Goal: Transaction & Acquisition: Purchase product/service

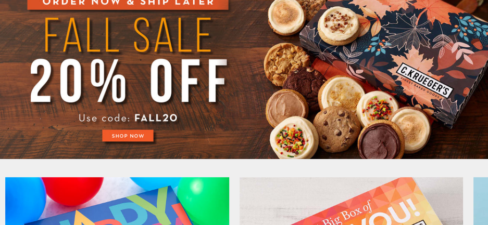
scroll to position [104, 0]
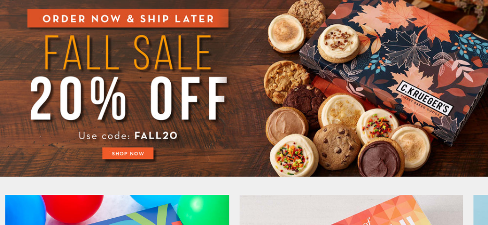
click at [117, 146] on img at bounding box center [244, 85] width 488 height 183
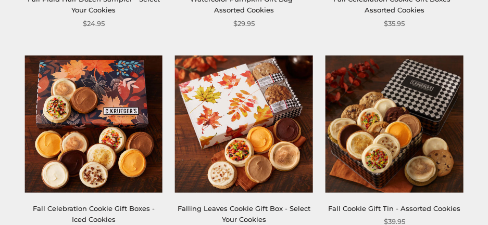
scroll to position [989, 0]
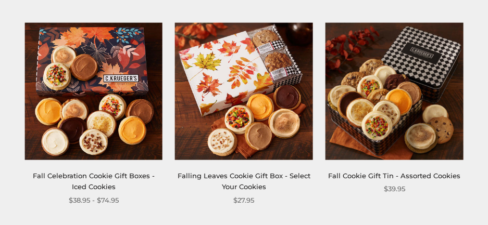
click at [217, 177] on link "Falling Leaves Cookie Gift Box - Select Your Cookies" at bounding box center [244, 181] width 133 height 19
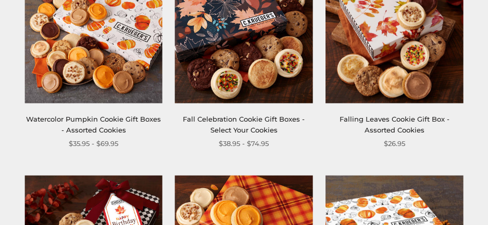
click at [220, 129] on link "Fall Celebration Cookie Gift Boxes - Select Your Cookies" at bounding box center [244, 124] width 122 height 19
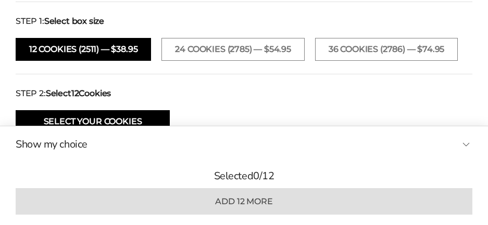
scroll to position [781, 0]
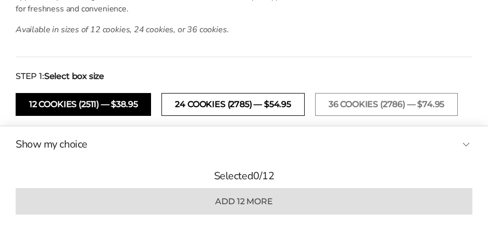
click at [236, 105] on button "24 COOKIES (2785) — $54.95" at bounding box center [232, 104] width 143 height 23
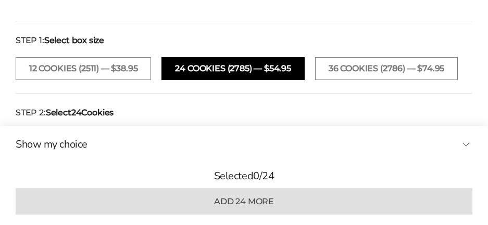
scroll to position [885, 0]
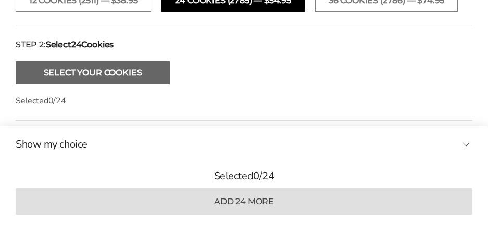
click at [82, 71] on button "Select Your Cookies" at bounding box center [93, 72] width 154 height 23
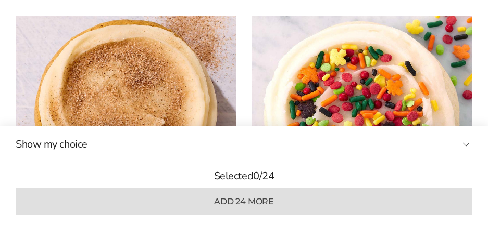
scroll to position [1160, 0]
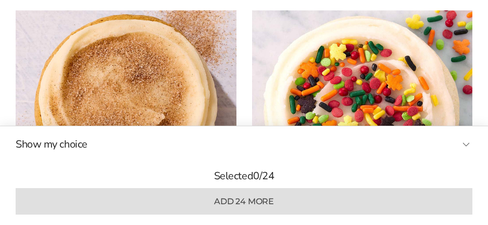
click at [465, 142] on button "Show my choice" at bounding box center [244, 145] width 457 height 16
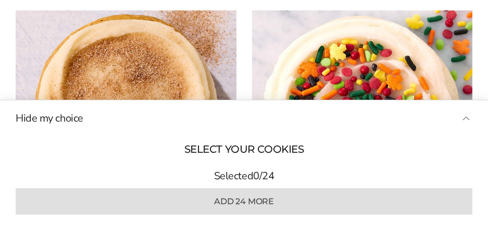
click at [468, 117] on button "Hide my choice" at bounding box center [244, 119] width 457 height 16
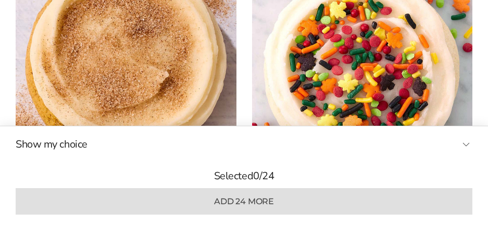
scroll to position [1316, 0]
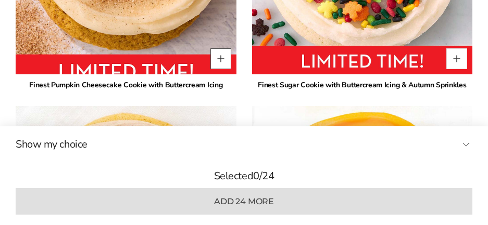
click at [220, 57] on button "Quantity button plus" at bounding box center [220, 58] width 21 height 21
type input "*"
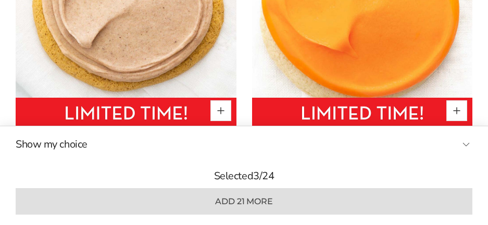
scroll to position [1577, 0]
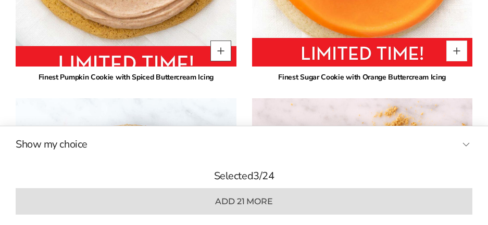
click at [219, 52] on button "Quantity button plus" at bounding box center [220, 51] width 21 height 21
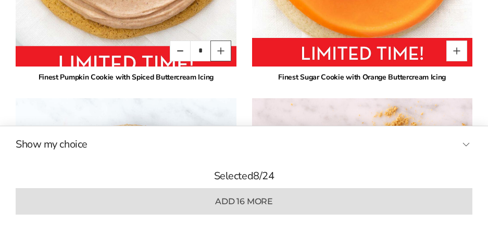
click at [219, 52] on button "Quantity button plus" at bounding box center [220, 51] width 21 height 21
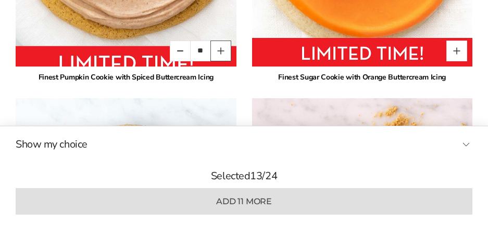
click at [219, 52] on button "Quantity button plus" at bounding box center [220, 51] width 21 height 21
type input "**"
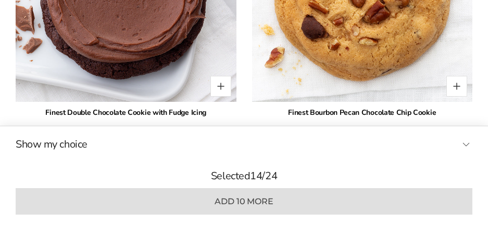
scroll to position [2358, 0]
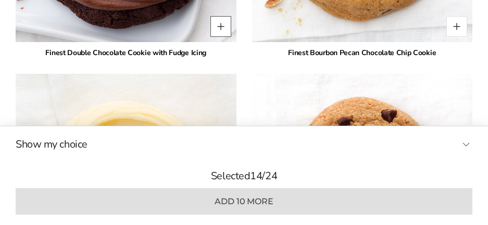
click at [220, 31] on button "Quantity button plus" at bounding box center [220, 26] width 21 height 21
type input "*"
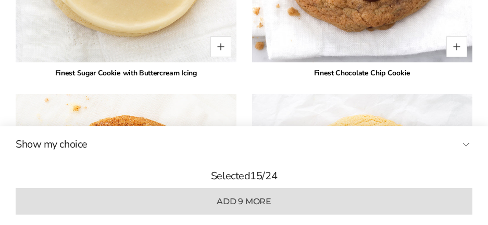
scroll to position [2618, 0]
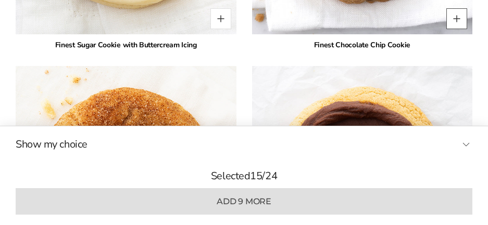
click at [455, 19] on button "Quantity button plus" at bounding box center [456, 18] width 21 height 21
type input "*"
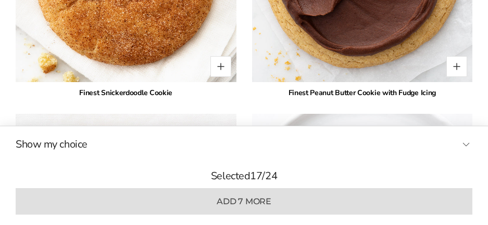
scroll to position [2879, 0]
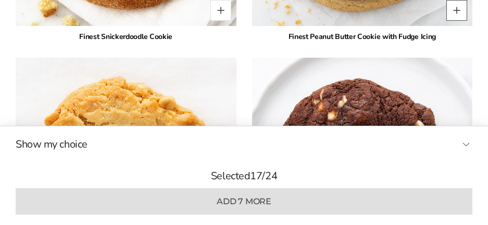
click at [456, 11] on button "Quantity button plus" at bounding box center [456, 10] width 21 height 21
type input "*"
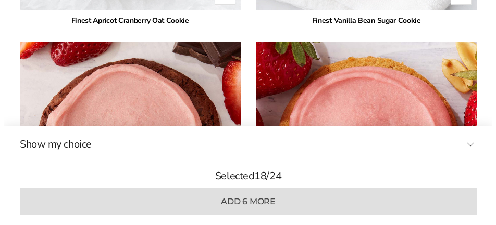
scroll to position [3608, 0]
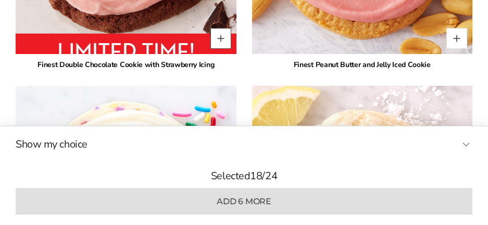
click at [223, 36] on button "Quantity button plus" at bounding box center [220, 38] width 21 height 21
type input "*"
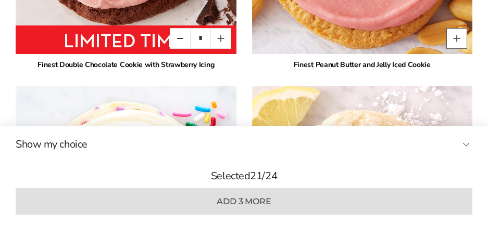
click at [461, 37] on button "Quantity button plus" at bounding box center [456, 38] width 21 height 21
type input "*"
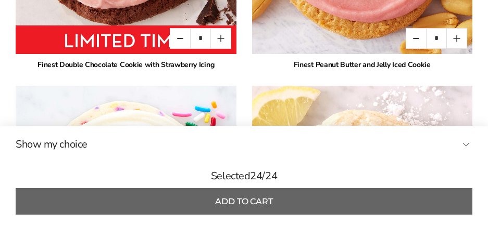
click at [268, 203] on button "Add to cart" at bounding box center [244, 202] width 457 height 27
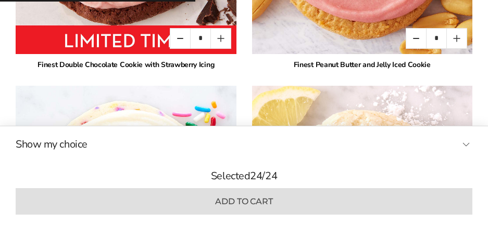
type input "*"
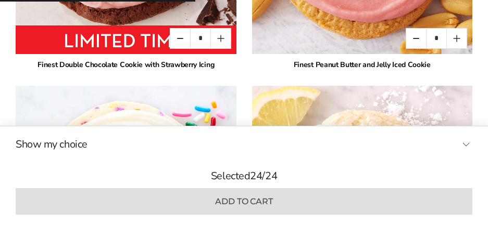
type input "*"
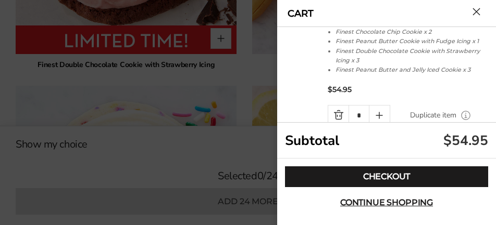
scroll to position [154, 0]
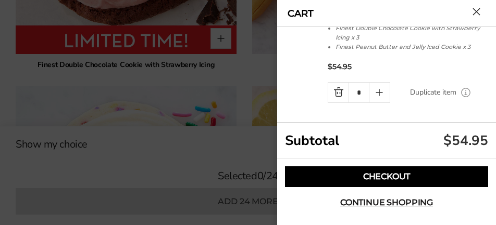
click at [392, 174] on link "Checkout" at bounding box center [386, 177] width 203 height 21
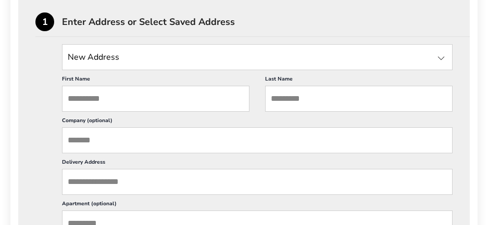
scroll to position [312, 0]
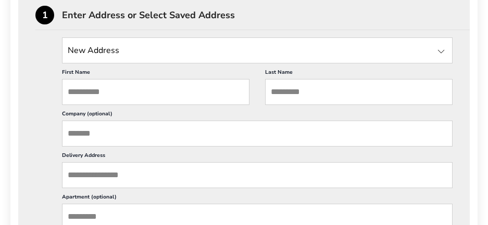
click at [130, 49] on input "State" at bounding box center [257, 50] width 391 height 26
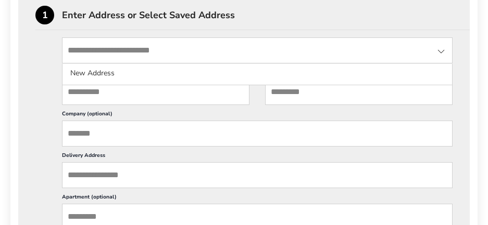
click at [130, 49] on input "State" at bounding box center [257, 50] width 391 height 26
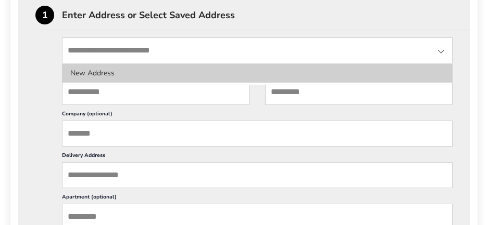
click at [119, 78] on li "New Address" at bounding box center [257, 73] width 390 height 19
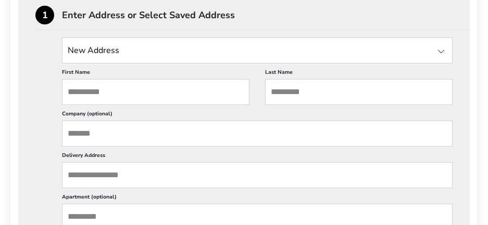
click at [108, 91] on input "First Name" at bounding box center [155, 92] width 187 height 26
type input "*****"
type input "****"
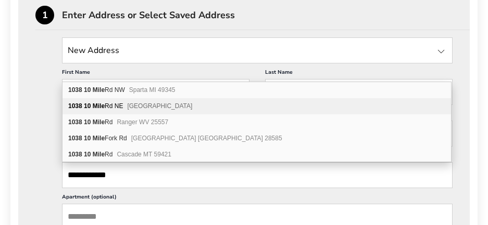
click at [104, 104] on b "10 Mile" at bounding box center [94, 106] width 21 height 7
type input "**********"
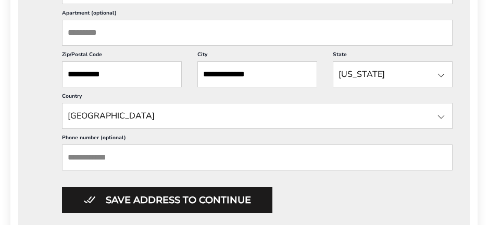
scroll to position [521, 0]
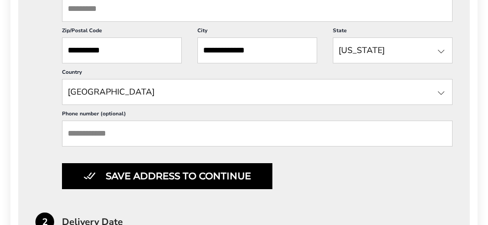
click at [136, 171] on button "Save address to continue" at bounding box center [167, 177] width 210 height 26
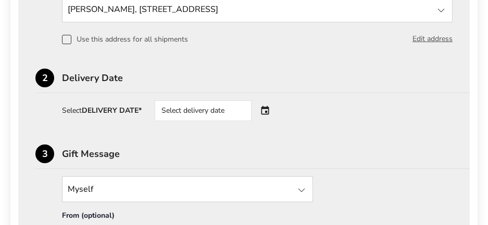
scroll to position [335, 0]
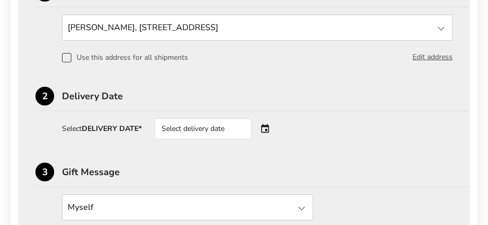
click at [266, 130] on div "Select delivery date" at bounding box center [218, 129] width 126 height 21
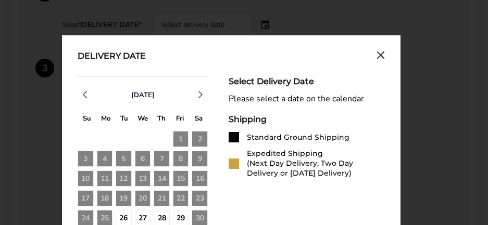
scroll to position [492, 0]
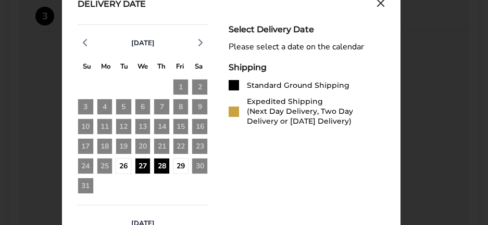
click at [167, 169] on div "28" at bounding box center [162, 166] width 16 height 16
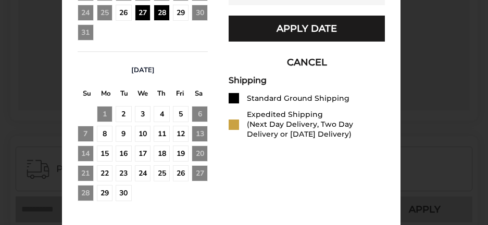
scroll to position [648, 0]
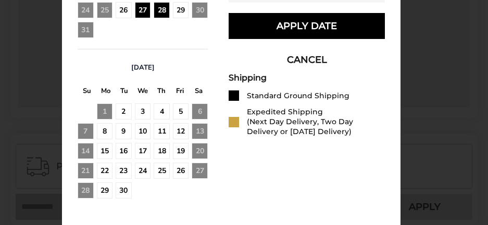
click at [322, 37] on button "Apply Date" at bounding box center [307, 26] width 156 height 26
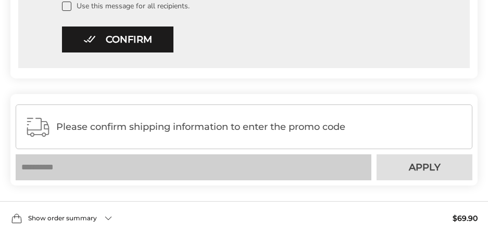
scroll to position [700, 0]
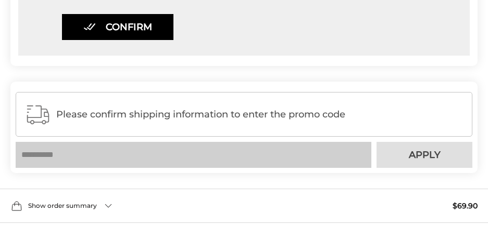
click at [127, 34] on button "Confirm" at bounding box center [117, 27] width 111 height 26
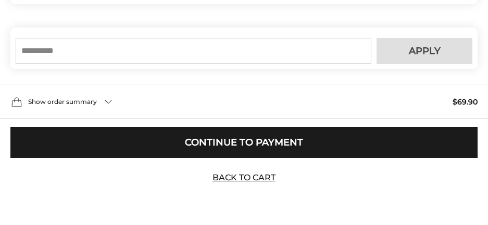
scroll to position [334, 0]
click at [133, 54] on input "text" at bounding box center [194, 51] width 356 height 26
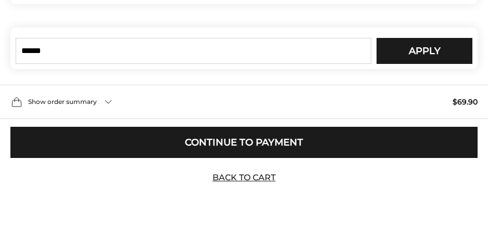
type input "******"
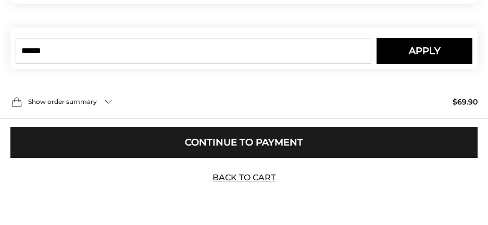
click at [444, 52] on button "Apply" at bounding box center [424, 51] width 96 height 26
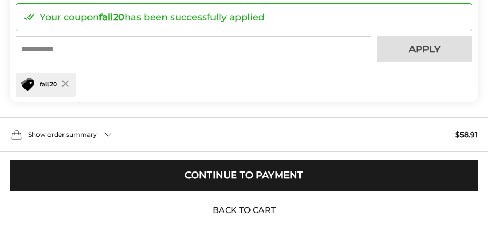
scroll to position [401, 0]
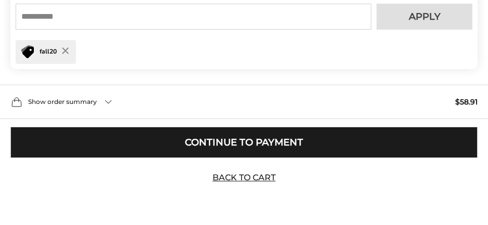
click at [252, 140] on button "Continue to Payment" at bounding box center [243, 142] width 467 height 31
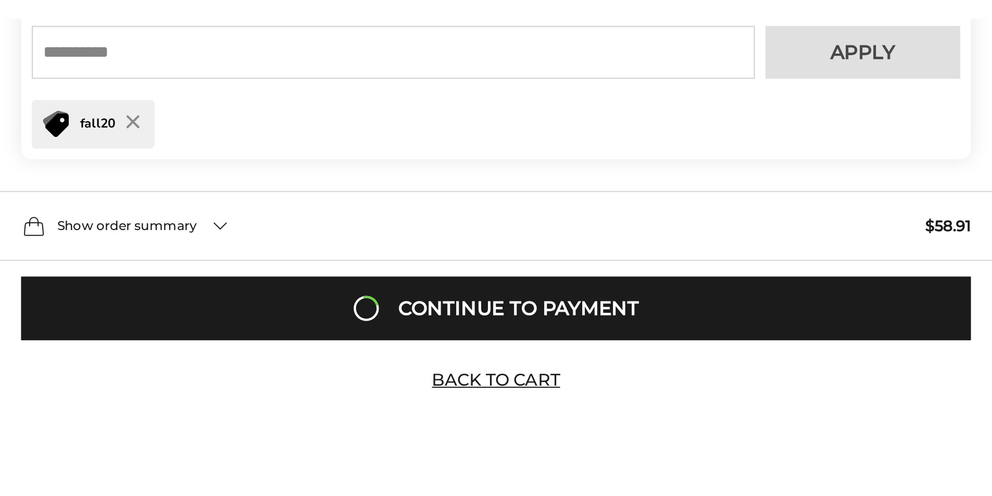
scroll to position [164, 0]
